Goal: Obtain resource: Obtain resource

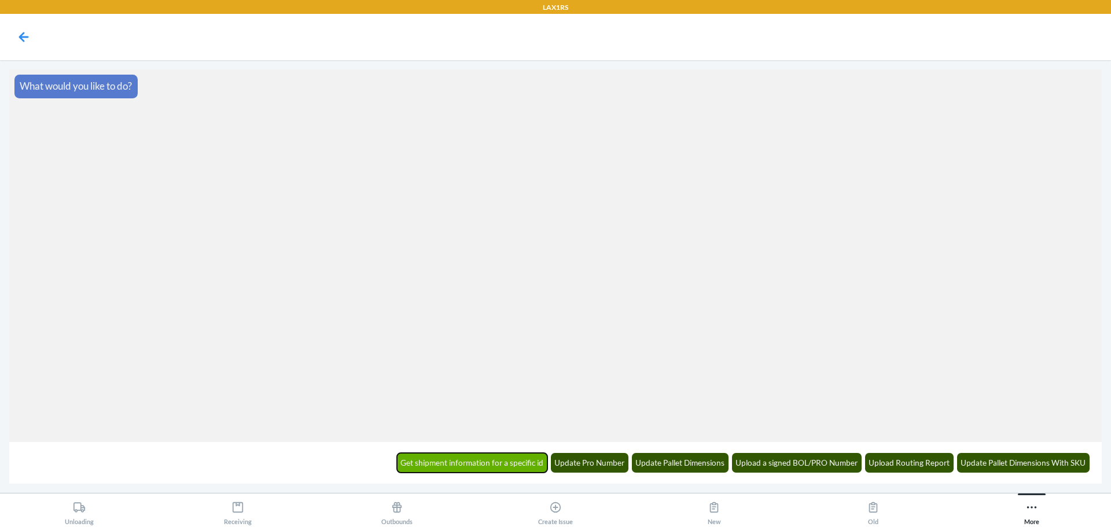
click at [444, 469] on button "Get shipment information for a specific id" at bounding box center [472, 463] width 151 height 20
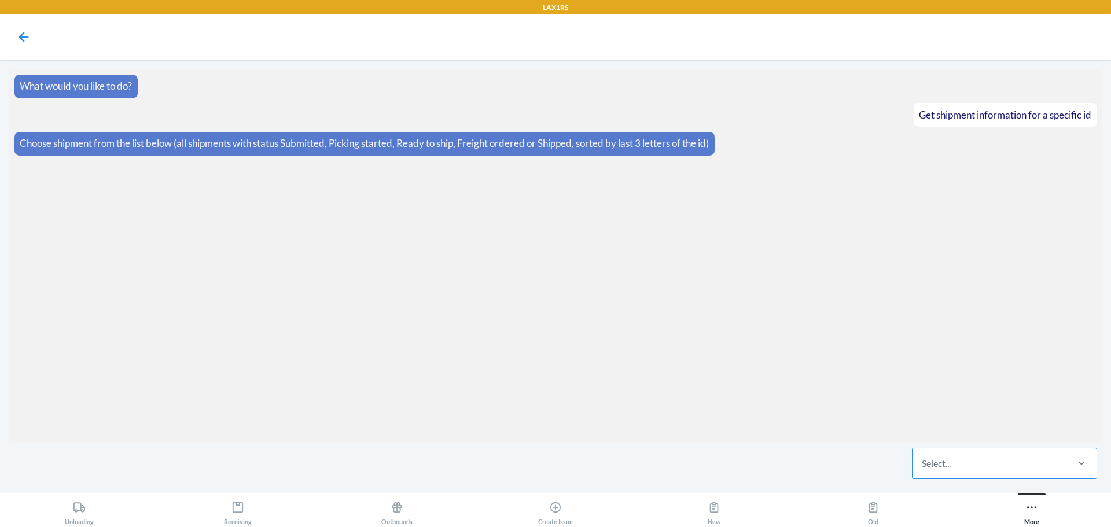
click at [1008, 458] on div "Select..." at bounding box center [989, 463] width 154 height 30
click at [923, 458] on input "Select..." at bounding box center [922, 463] width 1 height 14
paste input "WY9R1EECO4UCL"
type input "WY9R1EECO4UCL"
click at [1015, 437] on div "WY9R1EECO4UCL" at bounding box center [1004, 427] width 181 height 25
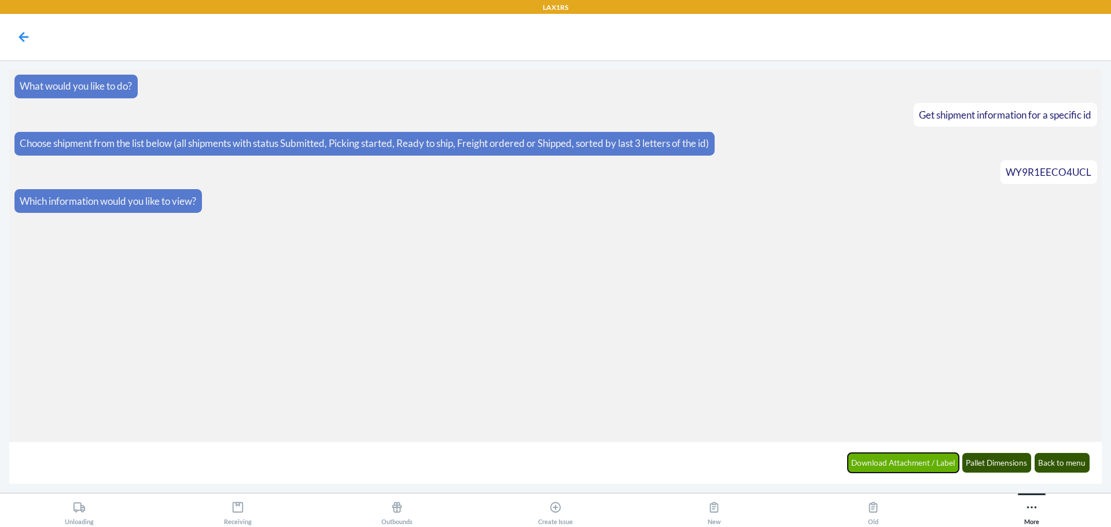
click at [919, 465] on button "Download Attachment / Label" at bounding box center [904, 463] width 112 height 20
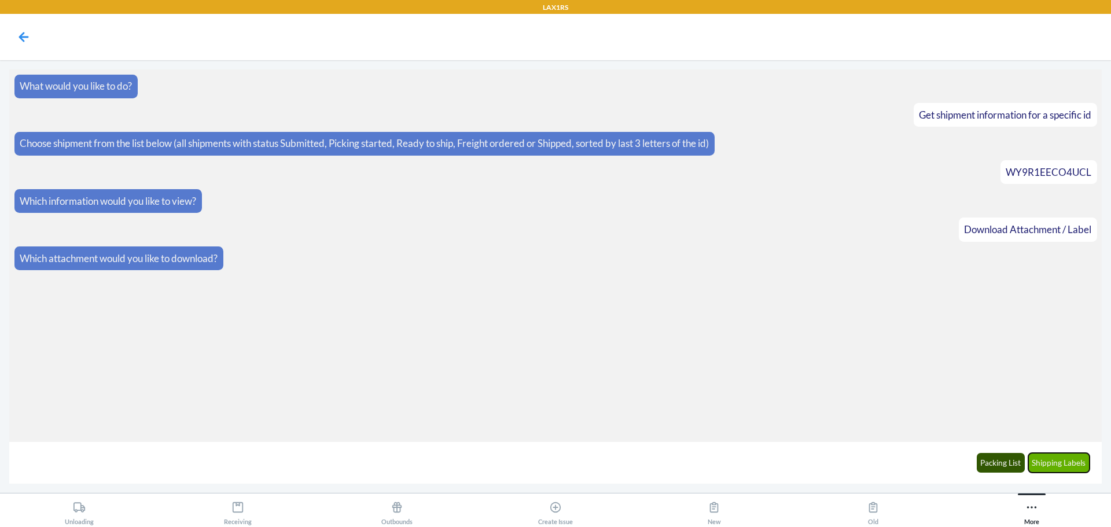
click at [1049, 466] on button "Shipping Labels" at bounding box center [1059, 463] width 62 height 20
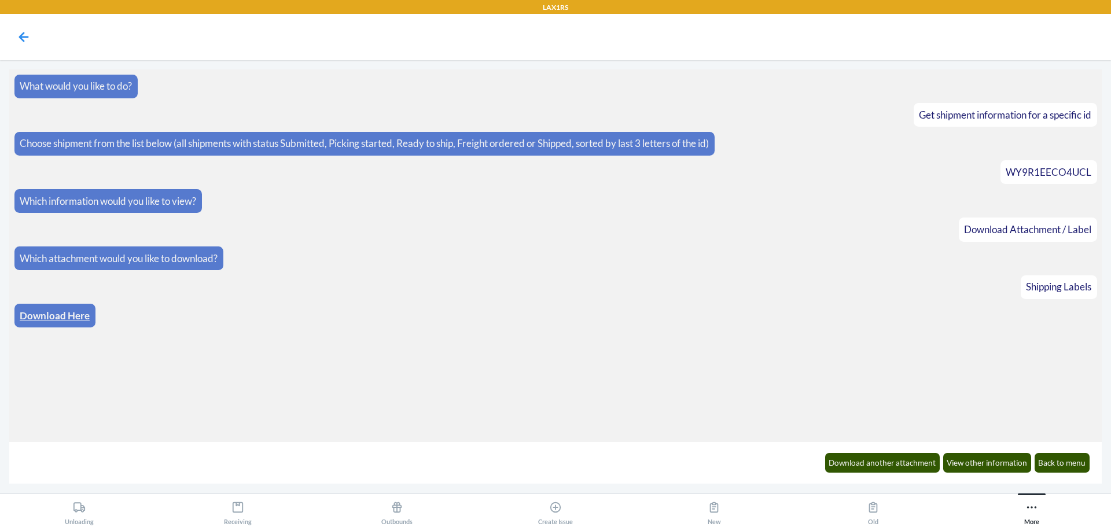
click at [65, 315] on link "Download Here" at bounding box center [55, 316] width 70 height 12
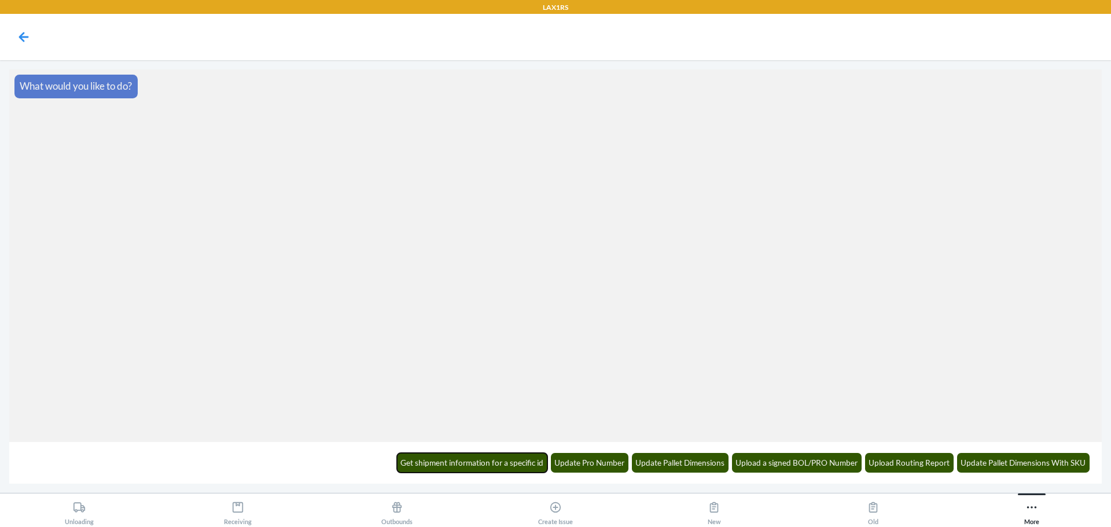
drag, startPoint x: 503, startPoint y: 462, endPoint x: 646, endPoint y: 439, distance: 144.3
click at [503, 460] on button "Get shipment information for a specific id" at bounding box center [472, 463] width 151 height 20
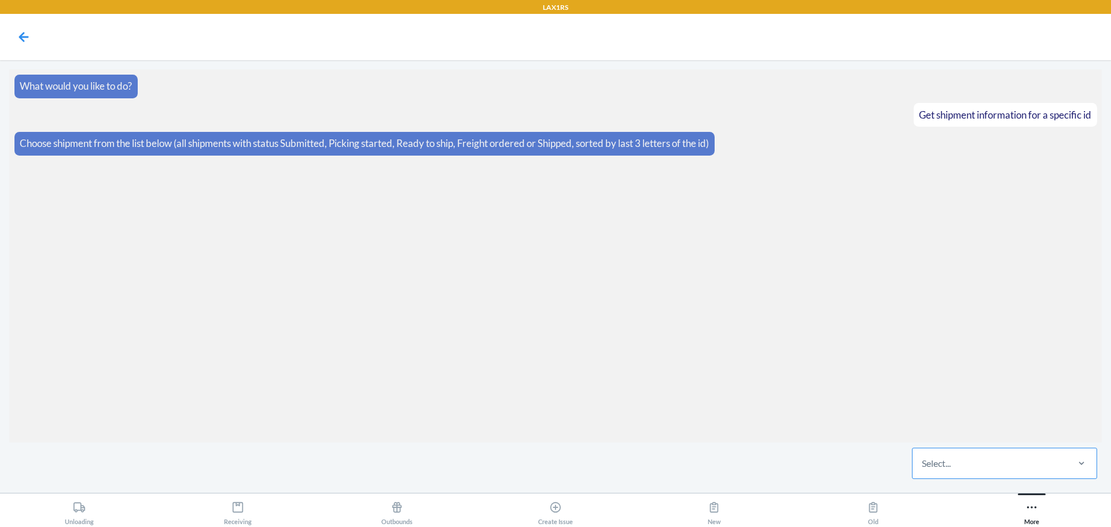
click at [997, 472] on div "Select..." at bounding box center [989, 463] width 154 height 30
click at [923, 470] on input "Select..." at bounding box center [922, 463] width 1 height 14
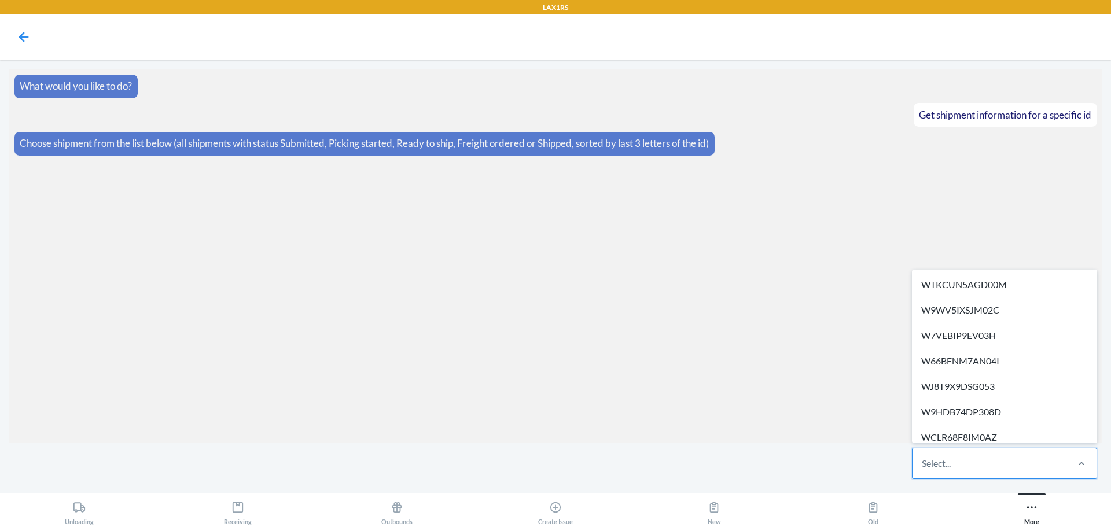
paste input "WTWRHFEDRNYFN"
type input "WTWRHFEDRNYFN"
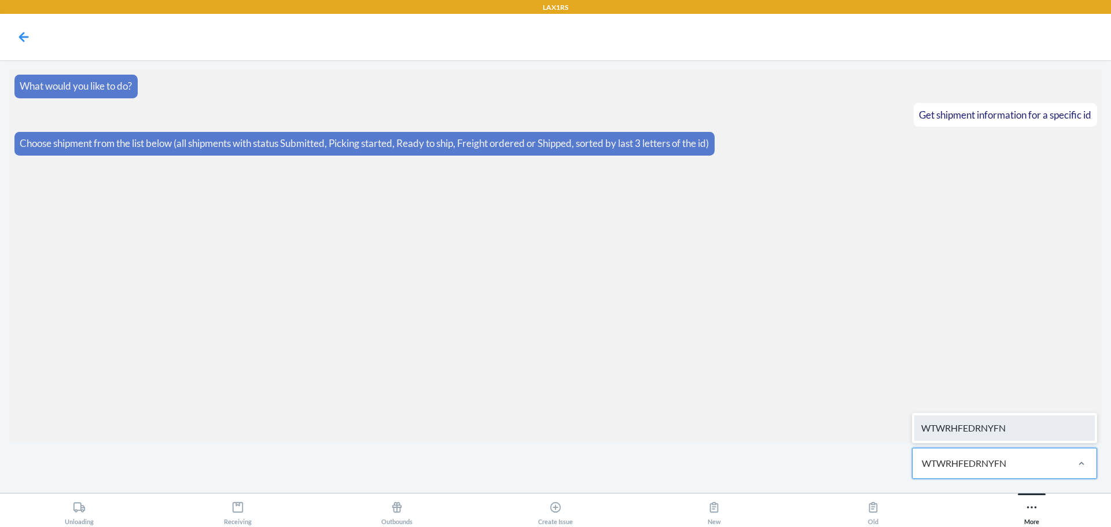
click at [1001, 433] on div "WTWRHFEDRNYFN" at bounding box center [1004, 427] width 181 height 25
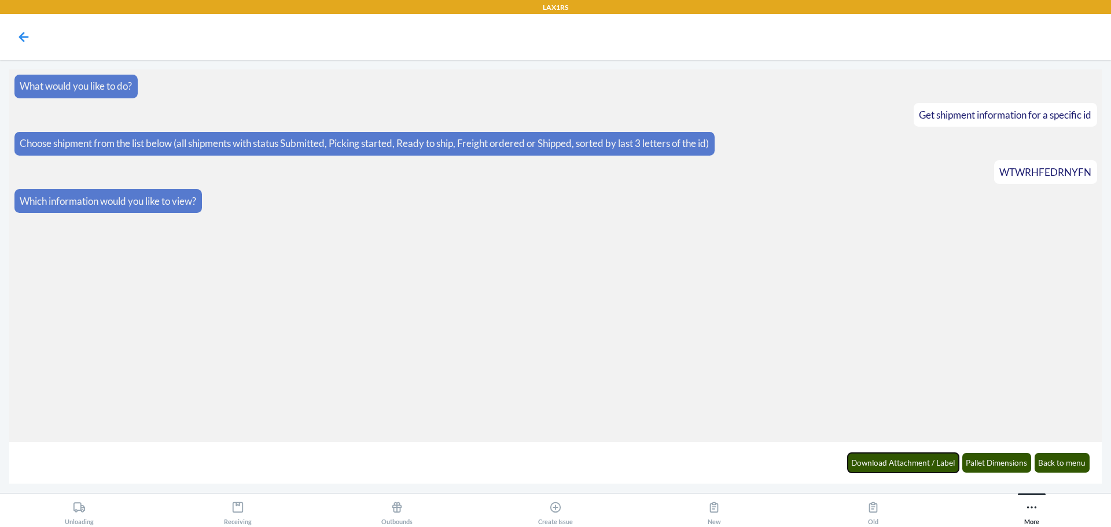
click at [862, 456] on button "Download Attachment / Label" at bounding box center [904, 463] width 112 height 20
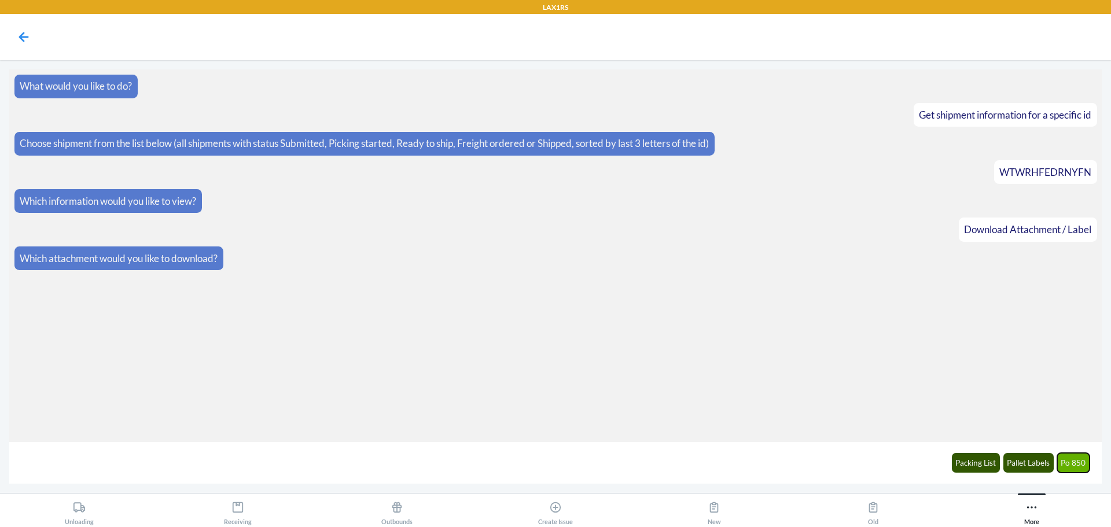
click at [1063, 469] on button "Po 850" at bounding box center [1073, 463] width 33 height 20
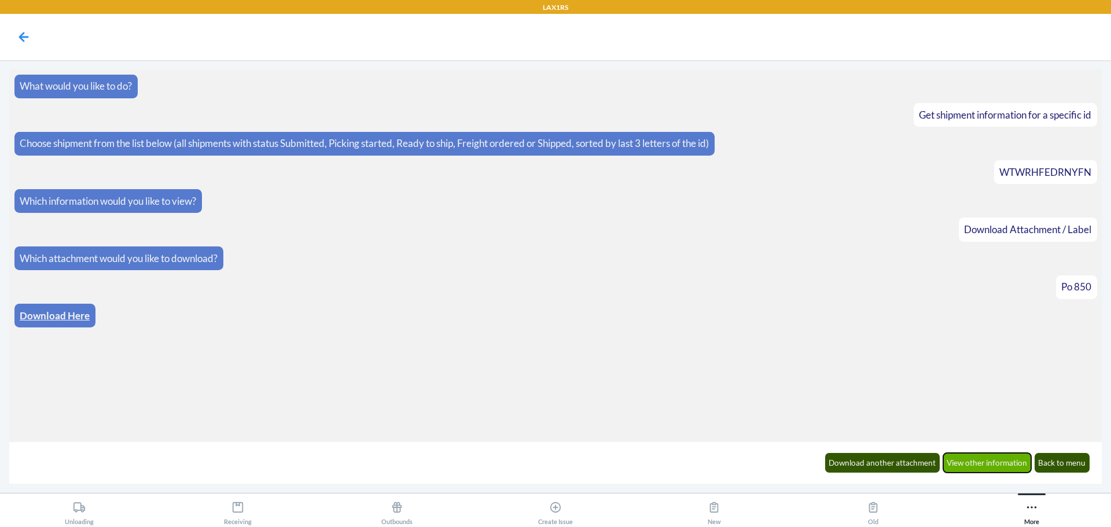
click at [998, 469] on button "View other information" at bounding box center [987, 463] width 89 height 20
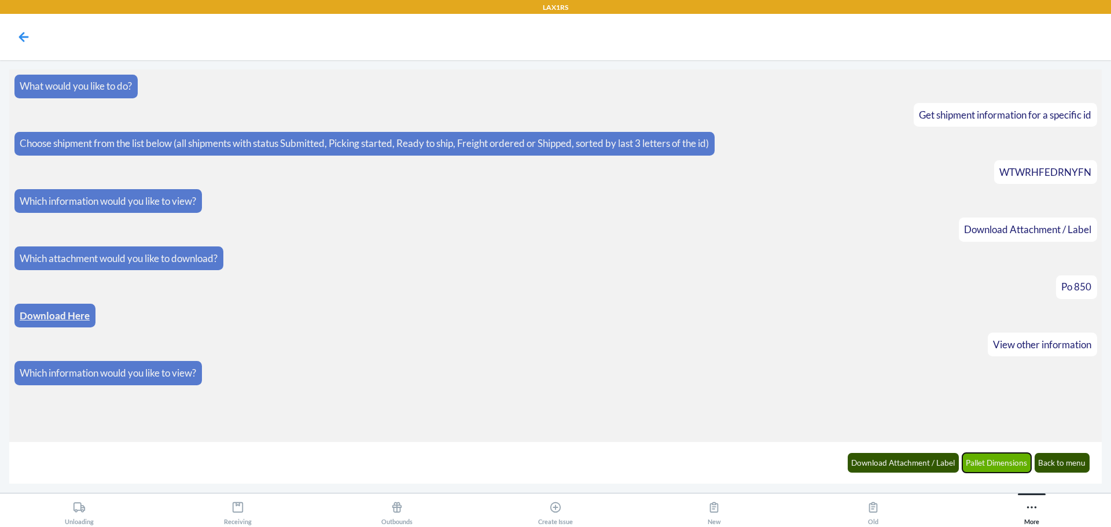
click at [996, 472] on button "Pallet Dimensions" at bounding box center [996, 463] width 69 height 20
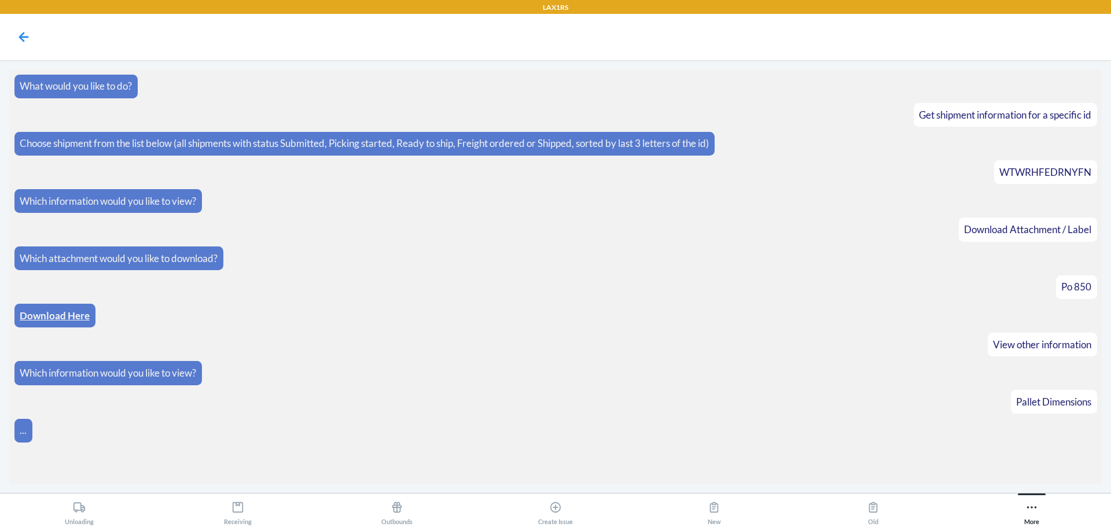
scroll to position [5, 0]
